Goal: Navigation & Orientation: Find specific page/section

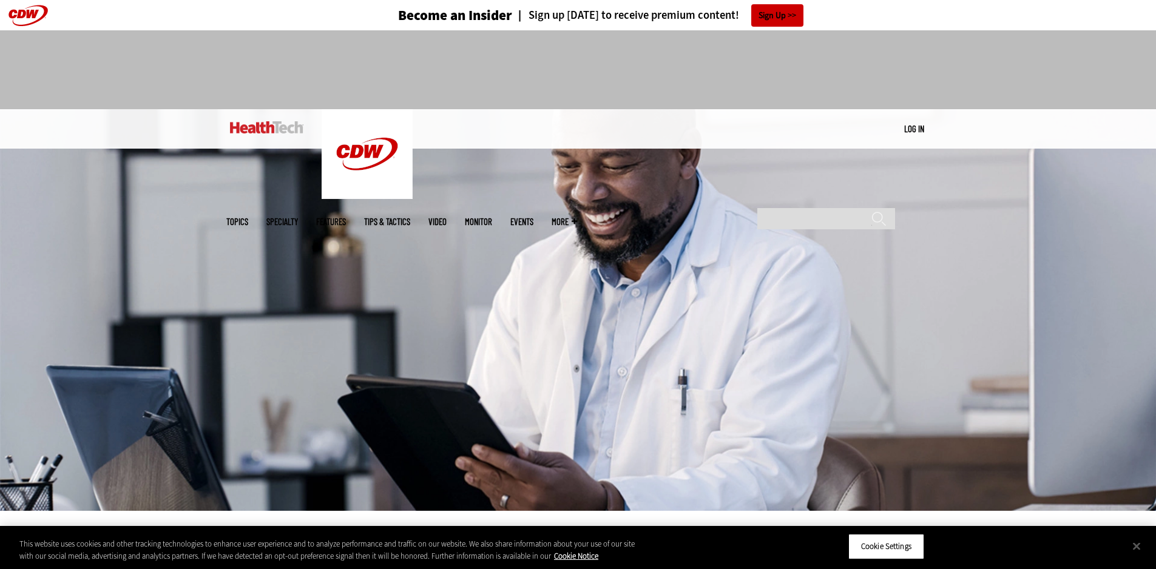
click at [533, 217] on link "Events" at bounding box center [521, 221] width 23 height 9
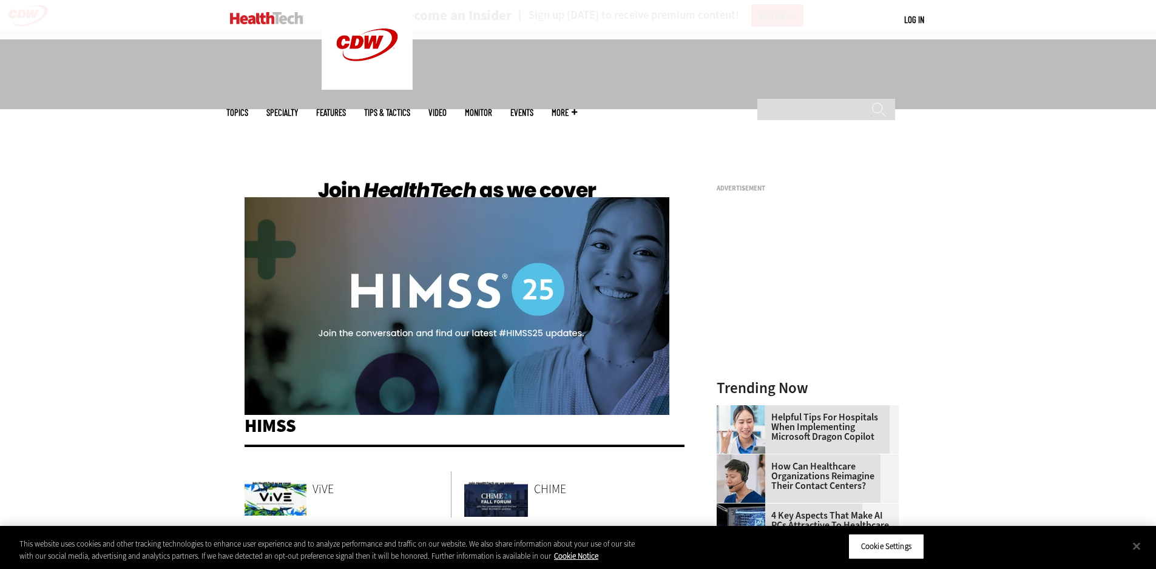
scroll to position [303, 0]
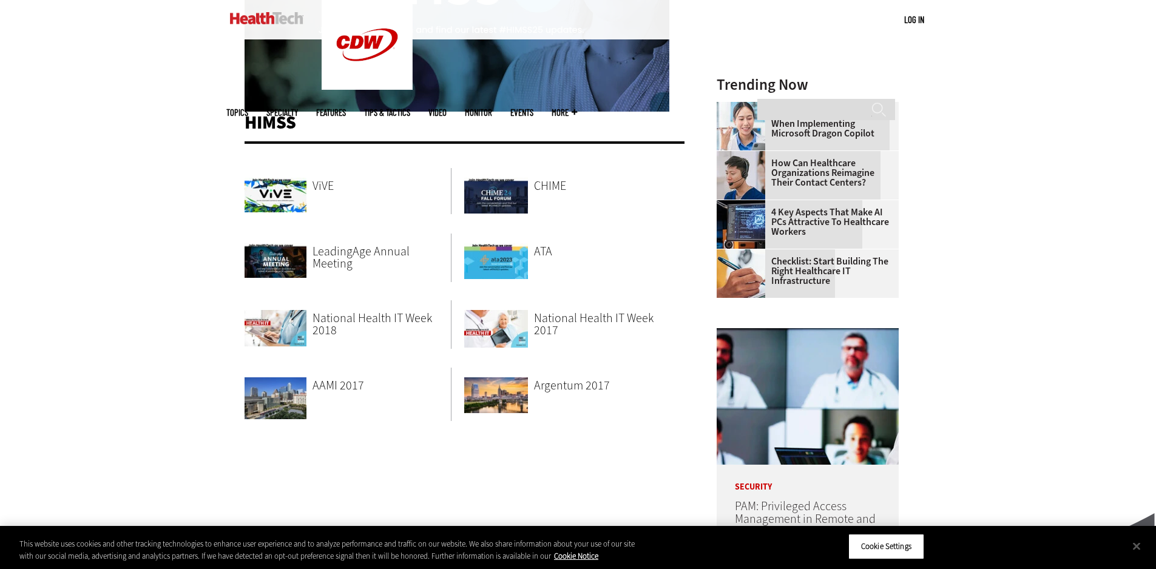
click at [347, 260] on link "LeadingAge Annual Meeting" at bounding box center [381, 258] width 138 height 49
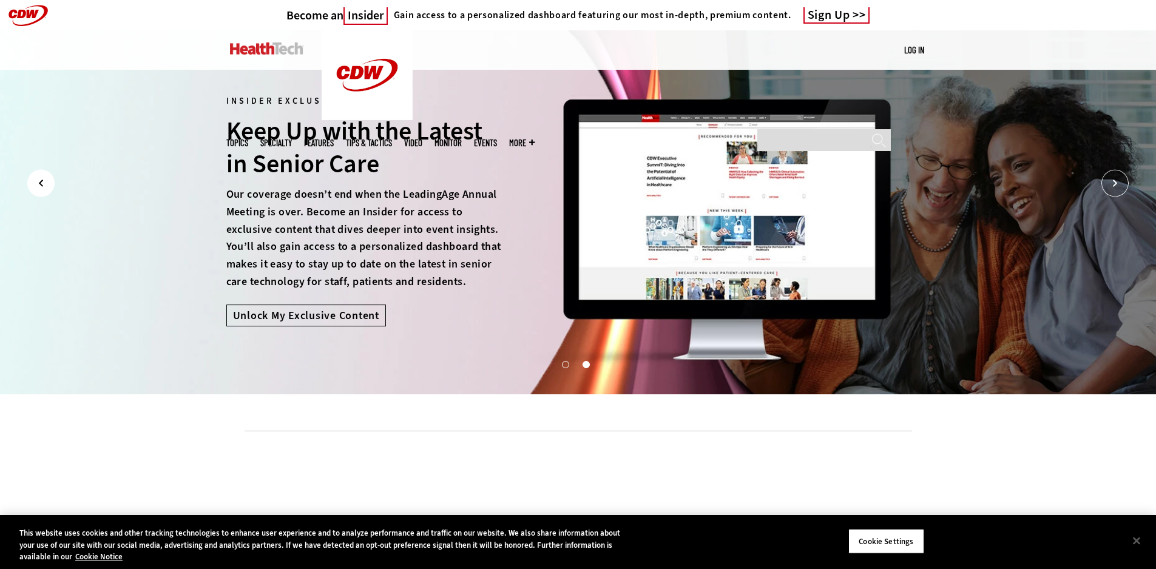
click at [36, 189] on icon "Prev" at bounding box center [40, 183] width 27 height 27
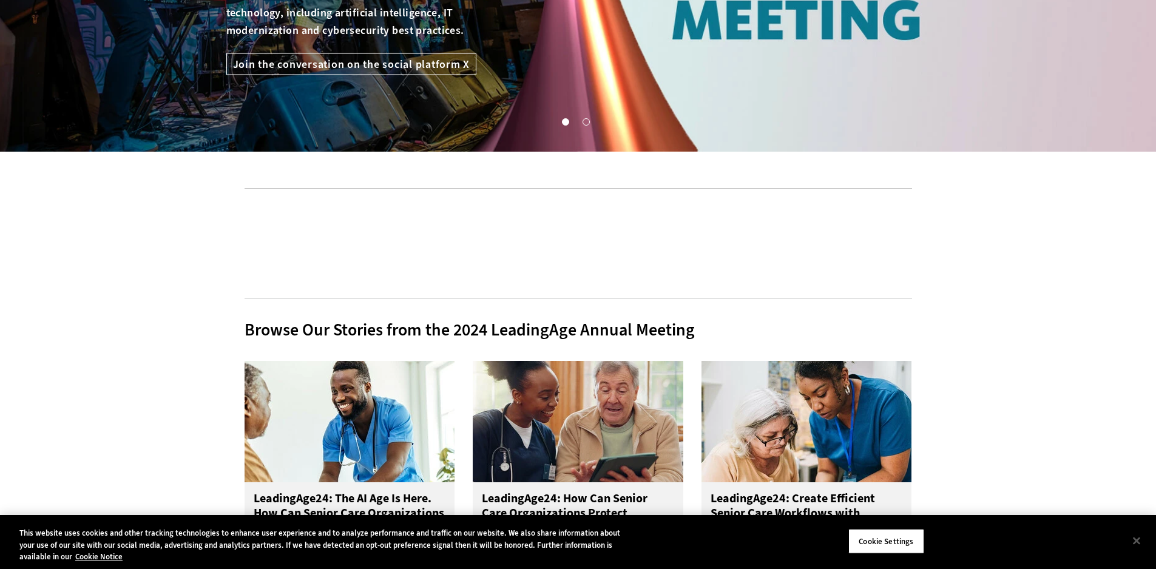
scroll to position [364, 0]
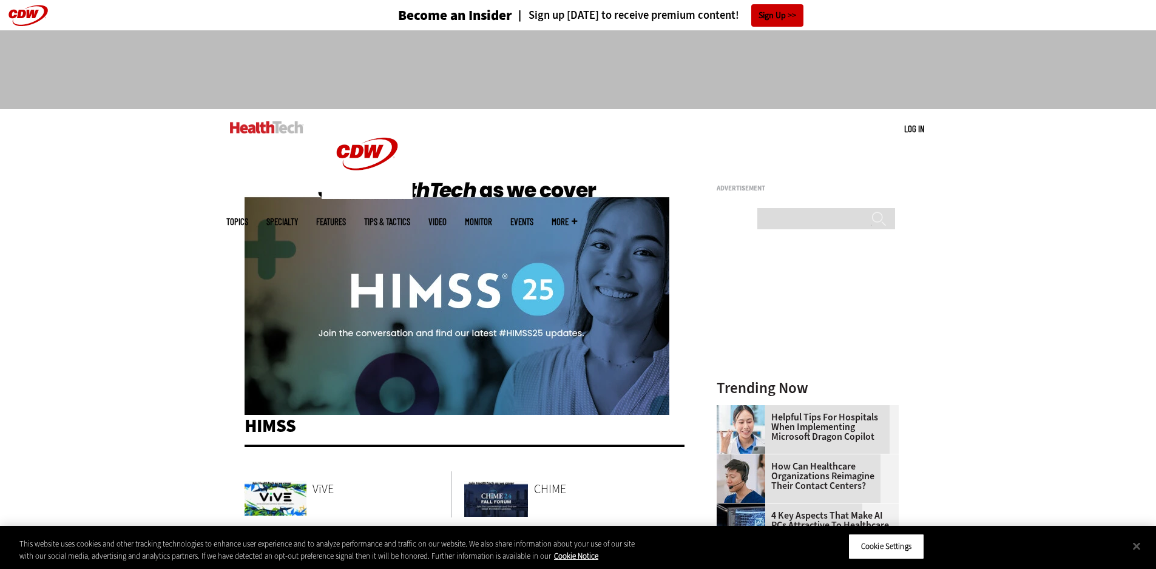
scroll to position [303, 0]
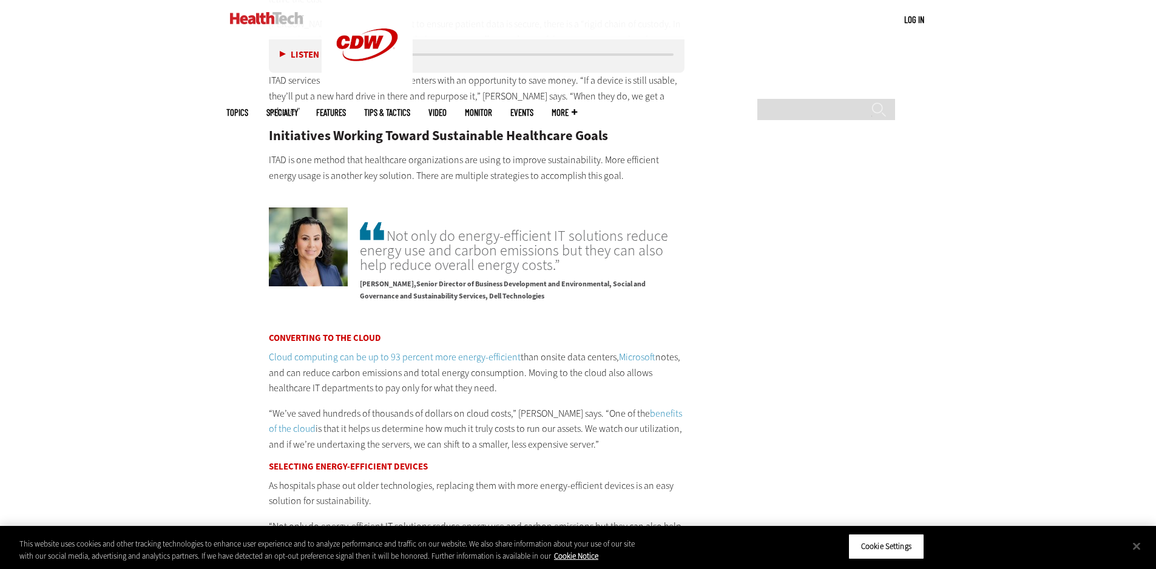
scroll to position [2060, 0]
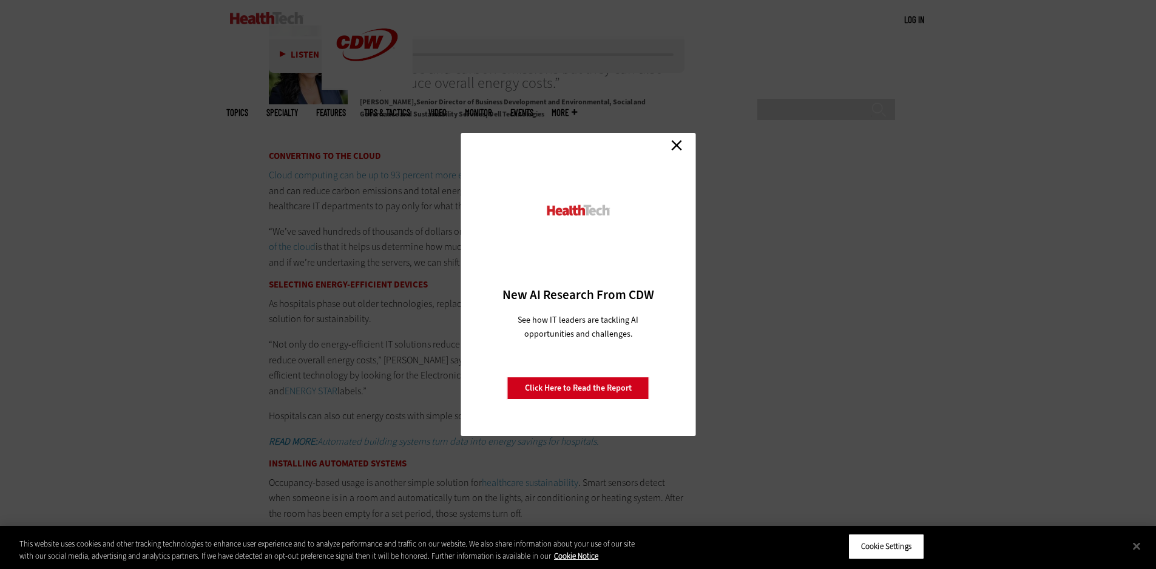
click at [677, 146] on link "Close" at bounding box center [676, 145] width 18 height 18
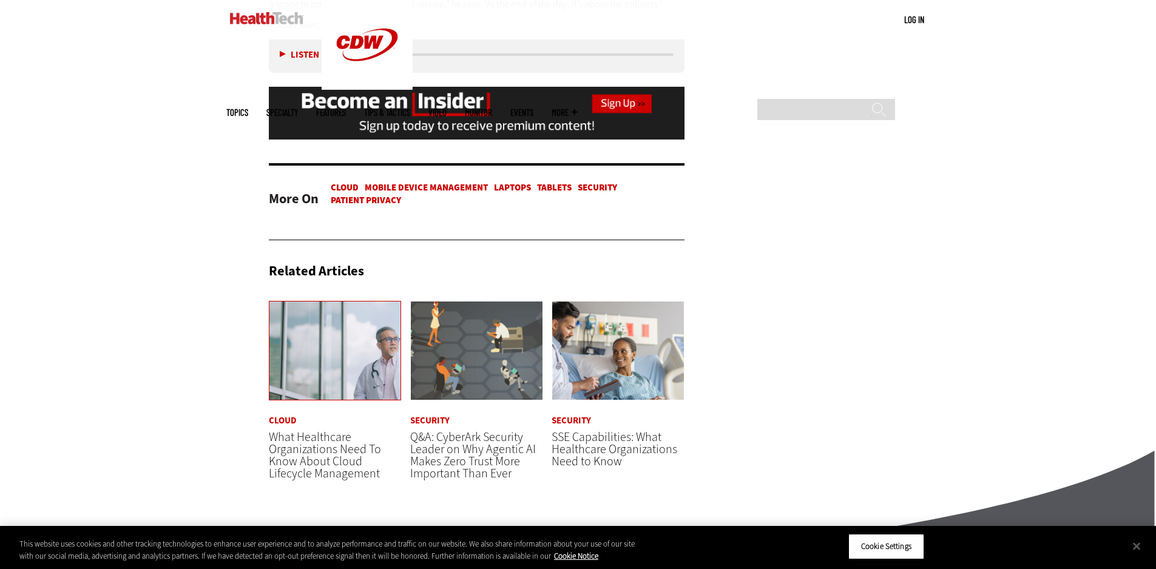
scroll to position [2953, 0]
